Goal: Entertainment & Leisure: Consume media (video, audio)

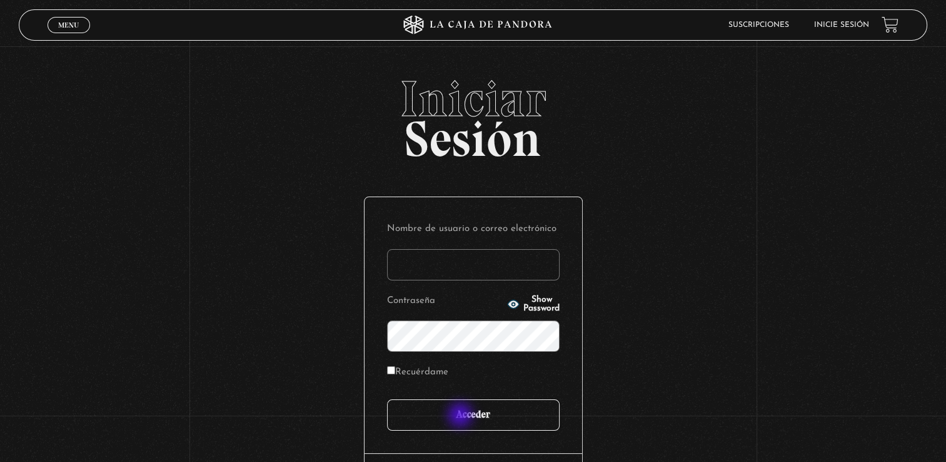
type input "arlin.personal@gmail.com"
click at [462, 416] on input "Acceder" at bounding box center [473, 414] width 173 height 31
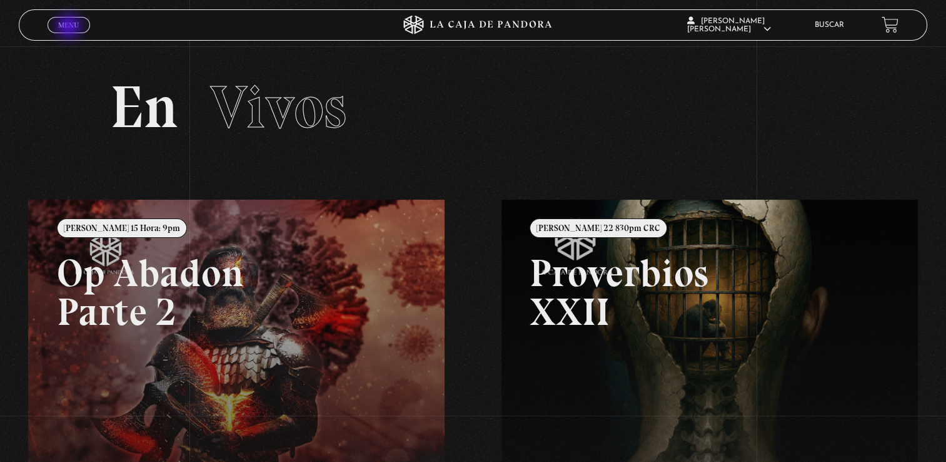
click at [70, 28] on span "Menu" at bounding box center [68, 25] width 21 height 8
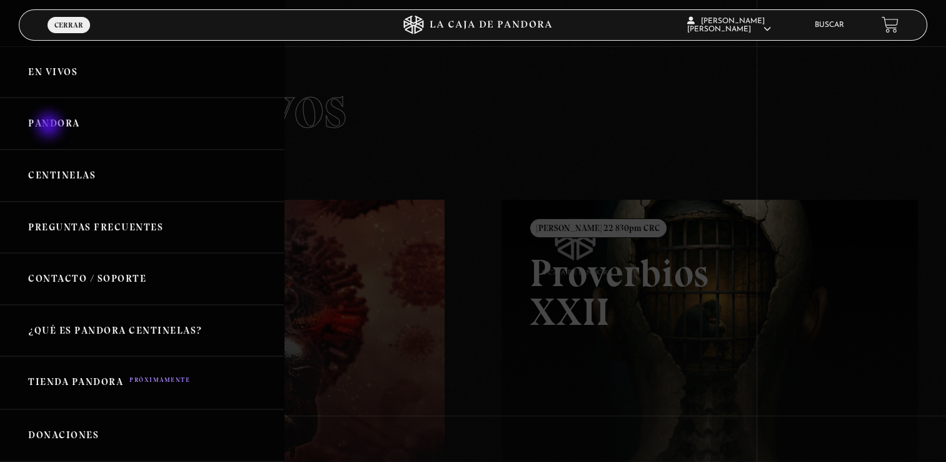
click at [50, 126] on link "Pandora" at bounding box center [142, 124] width 284 height 52
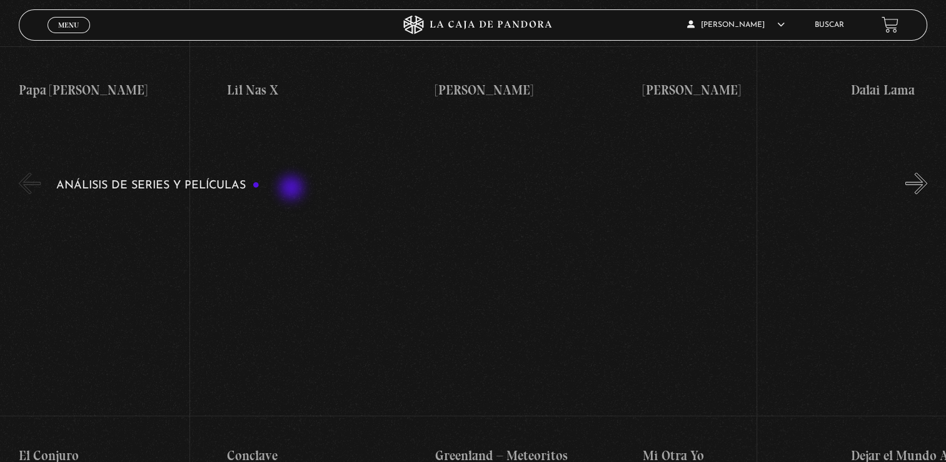
scroll to position [2251, 0]
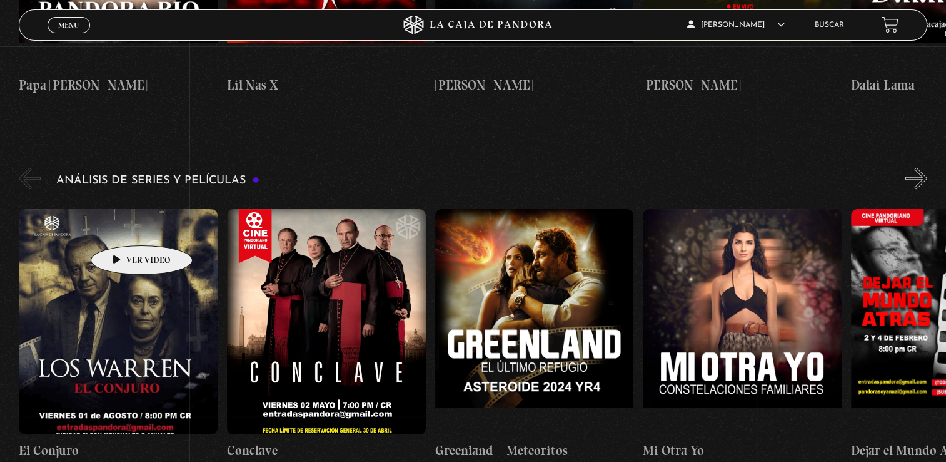
click at [122, 226] on figure at bounding box center [118, 320] width 199 height 225
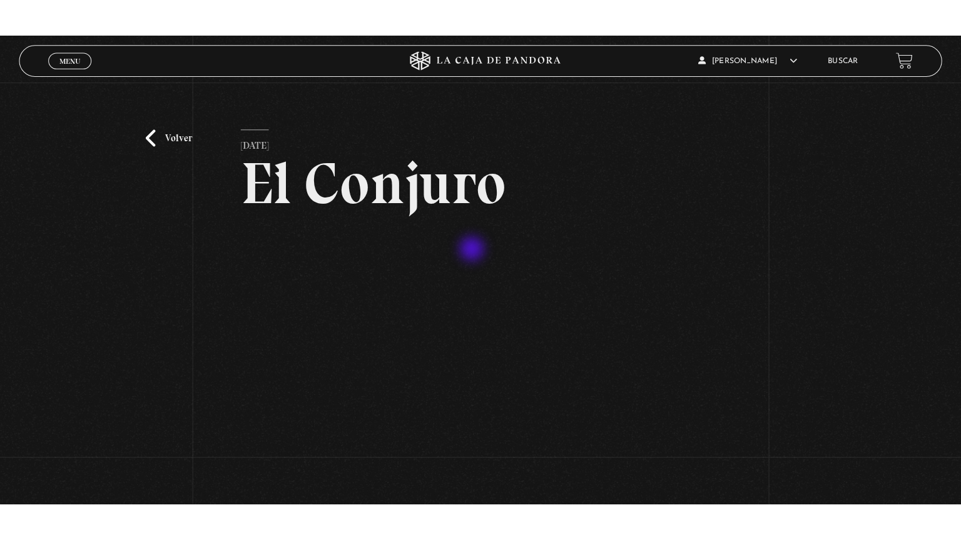
scroll to position [125, 0]
